Goal: Transaction & Acquisition: Purchase product/service

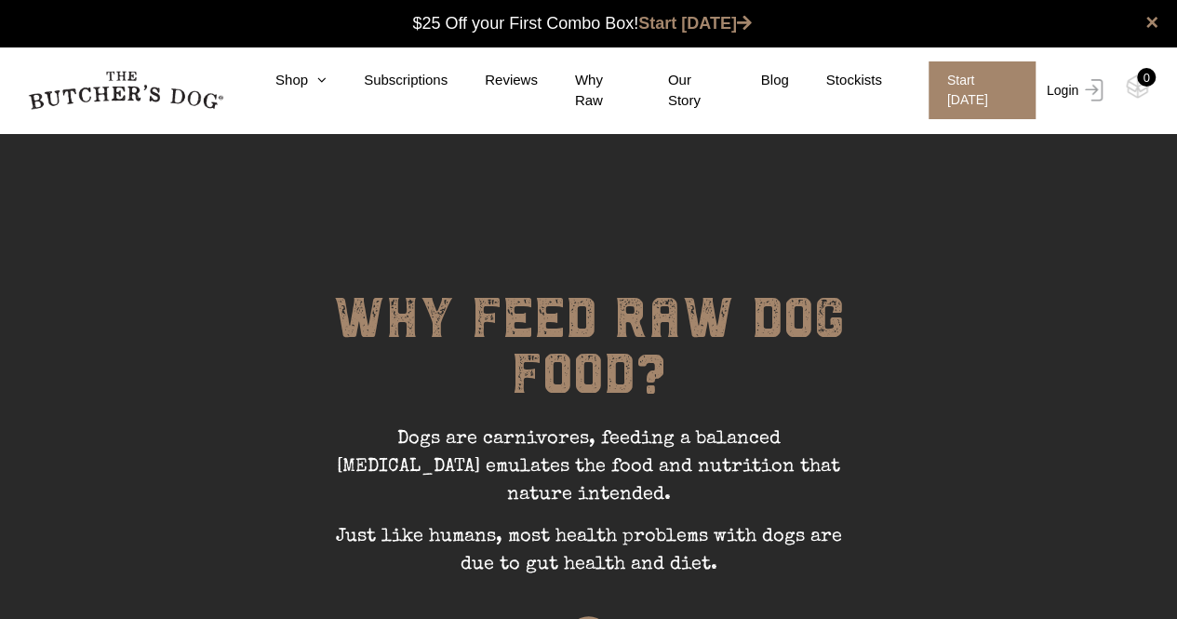
click at [1062, 87] on link "Login" at bounding box center [1072, 90] width 60 height 58
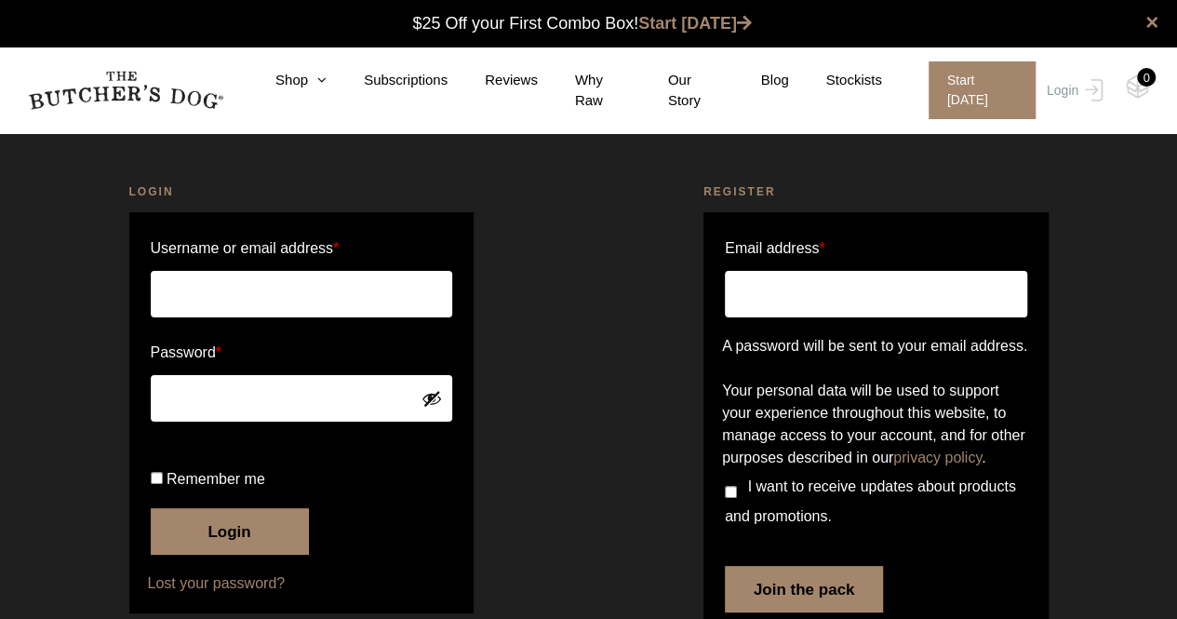
click at [276, 289] on input "Username or email address *" at bounding box center [302, 294] width 302 height 47
type input "kev_serena@hotmail.com"
click at [151, 508] on button "Login" at bounding box center [230, 531] width 158 height 47
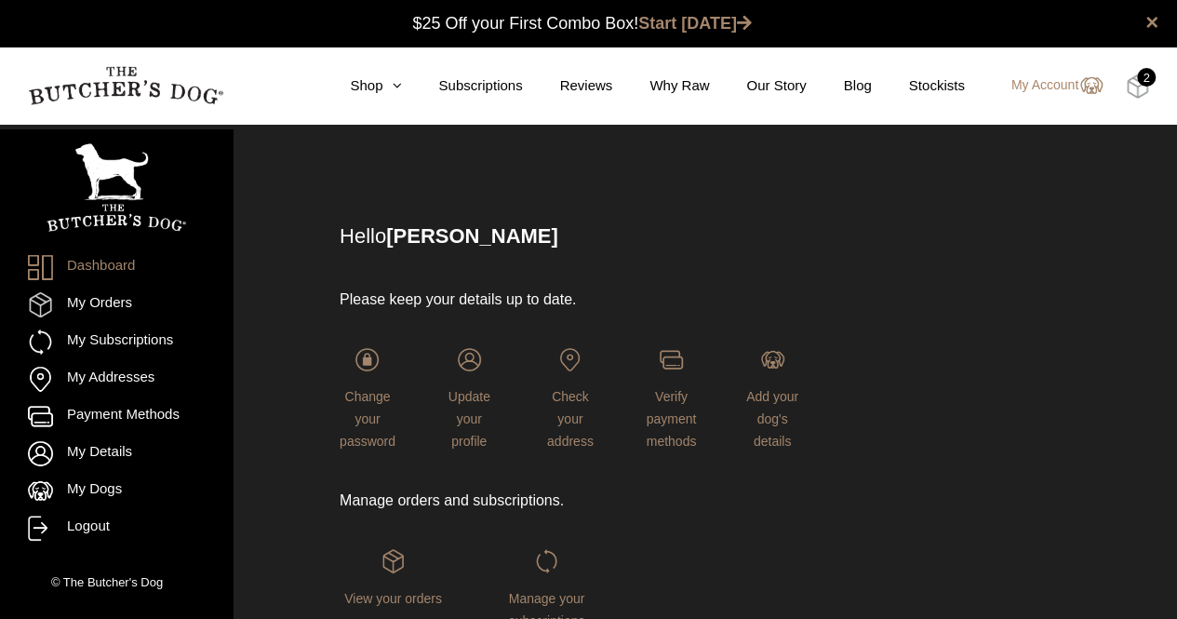
click at [1130, 86] on img at bounding box center [1137, 86] width 23 height 24
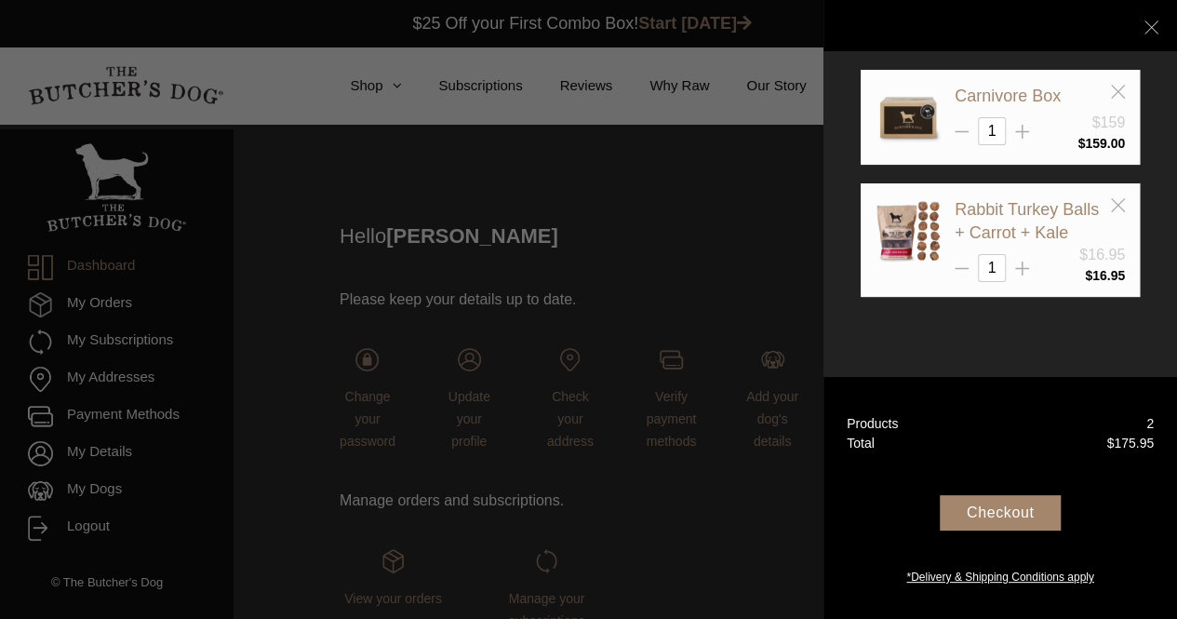
click at [997, 515] on div "Checkout" at bounding box center [1000, 512] width 121 height 35
